Goal: Information Seeking & Learning: Find specific page/section

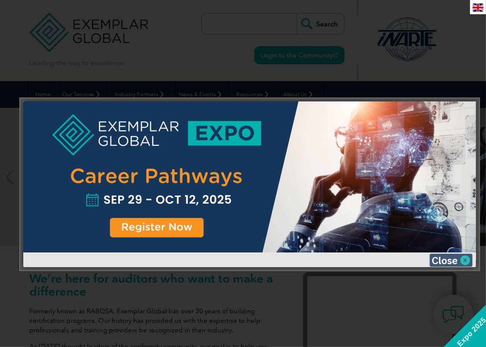
click at [454, 258] on img at bounding box center [451, 260] width 43 height 13
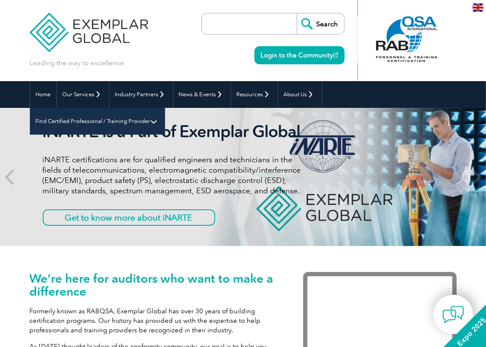
click at [165, 108] on link "Find Certified Professional / Training Provider" at bounding box center [97, 121] width 135 height 27
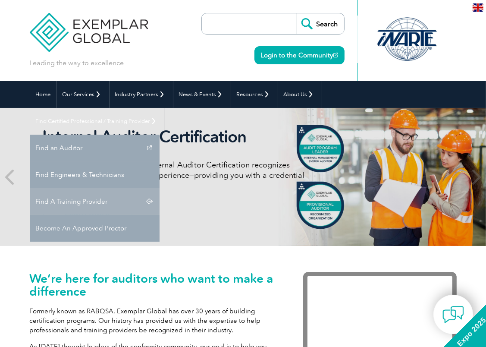
click at [160, 188] on link "Find A Training Provider" at bounding box center [94, 201] width 129 height 27
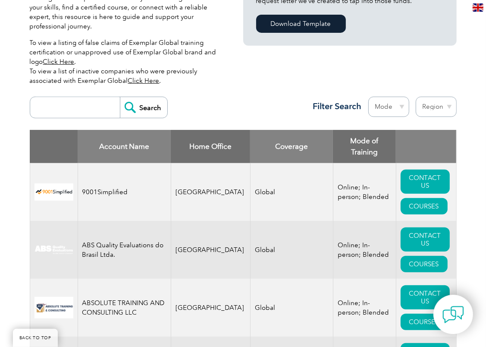
scroll to position [259, 0]
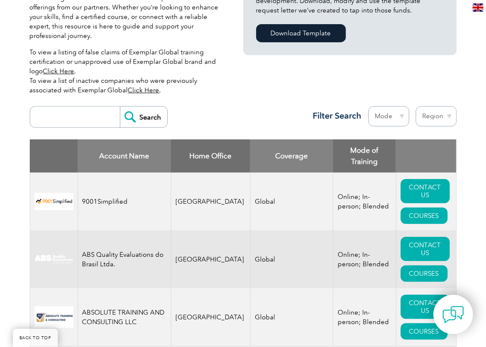
click at [452, 107] on select "Region [GEOGRAPHIC_DATA] [GEOGRAPHIC_DATA] [GEOGRAPHIC_DATA] [GEOGRAPHIC_DATA] …" at bounding box center [436, 116] width 41 height 20
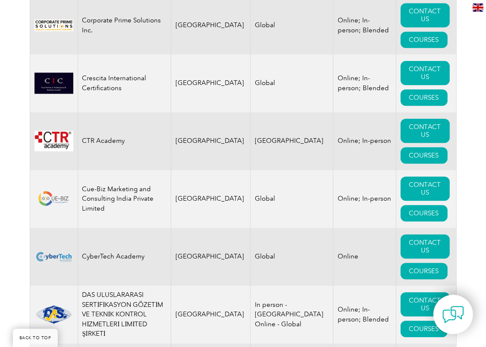
scroll to position [4100, 0]
